Goal: Register for event/course

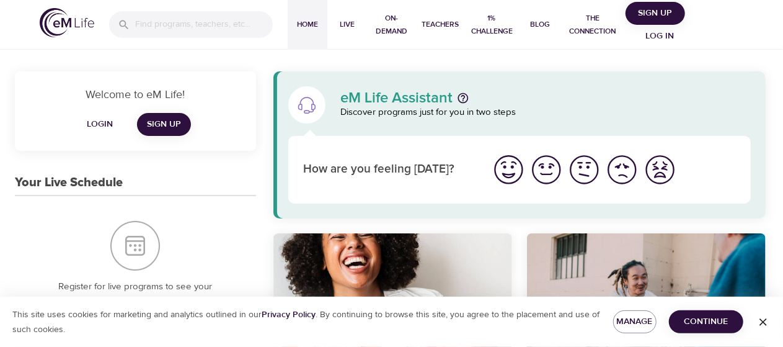
click at [660, 31] on span "Log in" at bounding box center [661, 37] width 50 height 16
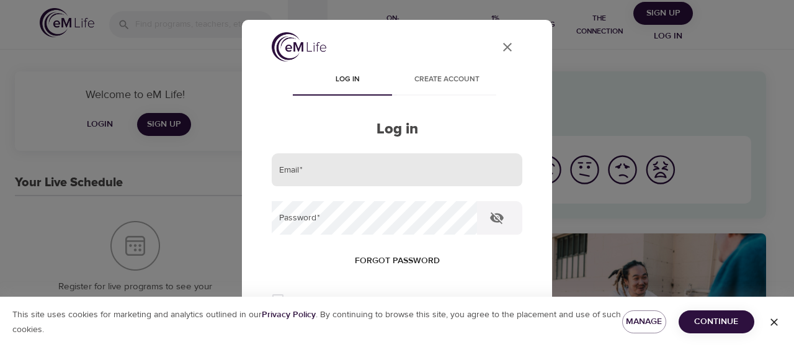
click at [341, 176] on input "email" at bounding box center [397, 169] width 251 height 33
type input "[PERSON_NAME][EMAIL_ADDRESS][PERSON_NAME][DOMAIN_NAME]"
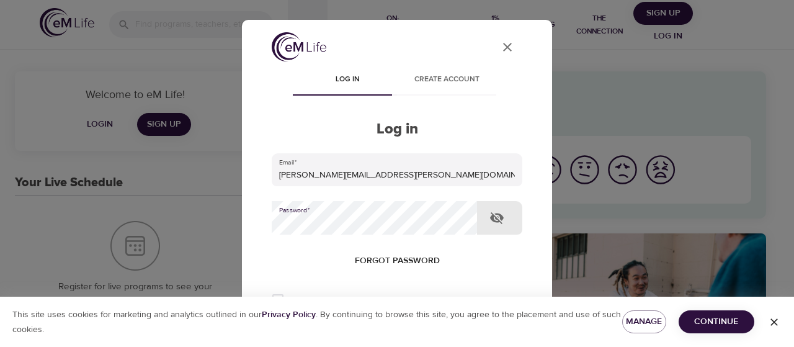
click at [367, 327] on button "Log in" at bounding box center [397, 340] width 61 height 26
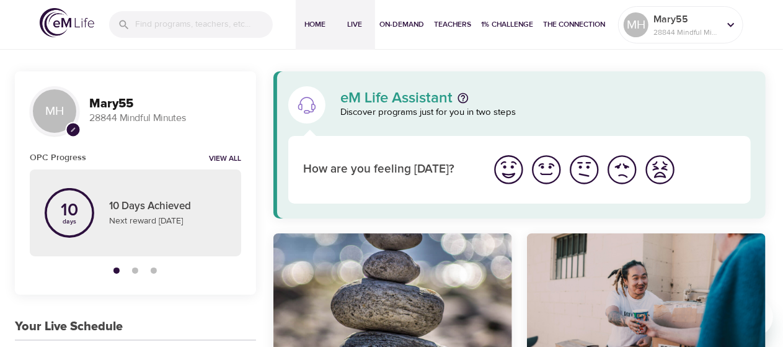
click at [355, 26] on span "Live" at bounding box center [355, 24] width 30 height 13
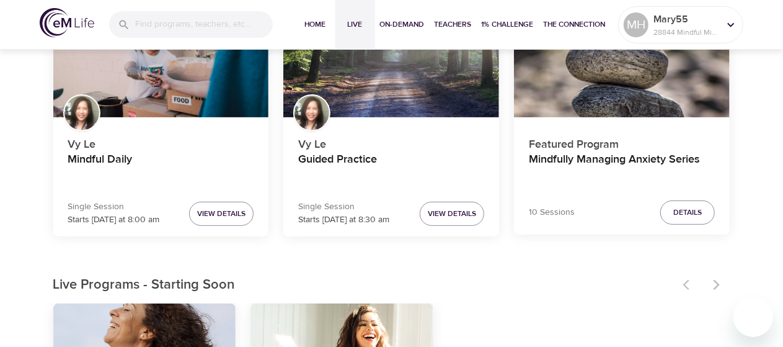
scroll to position [170, 0]
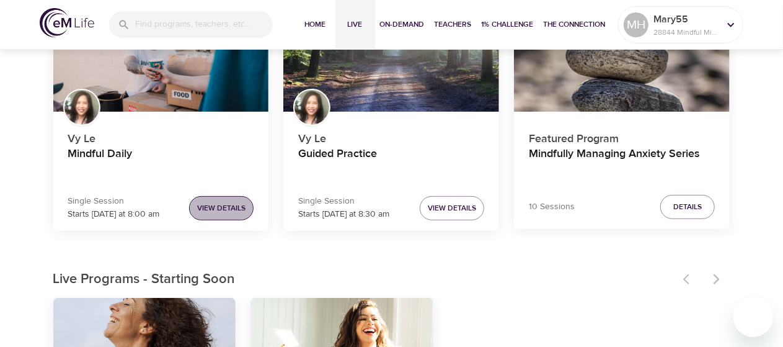
click at [219, 207] on span "View Details" at bounding box center [221, 208] width 48 height 13
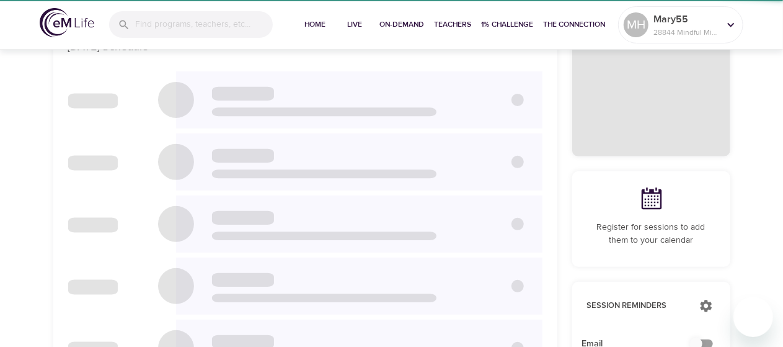
checkbox input "true"
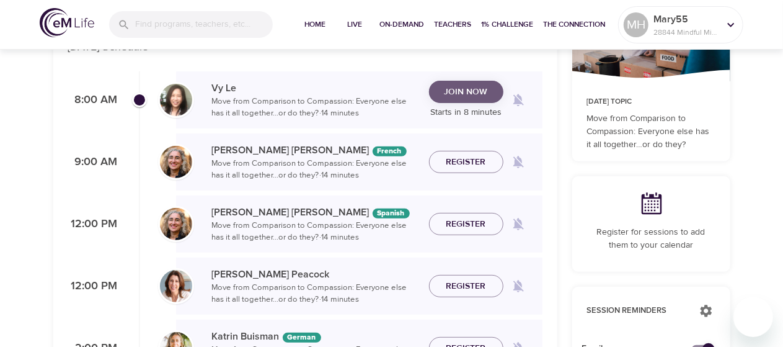
click at [473, 87] on span "Join Now" at bounding box center [466, 92] width 43 height 16
